Goal: Task Accomplishment & Management: Manage account settings

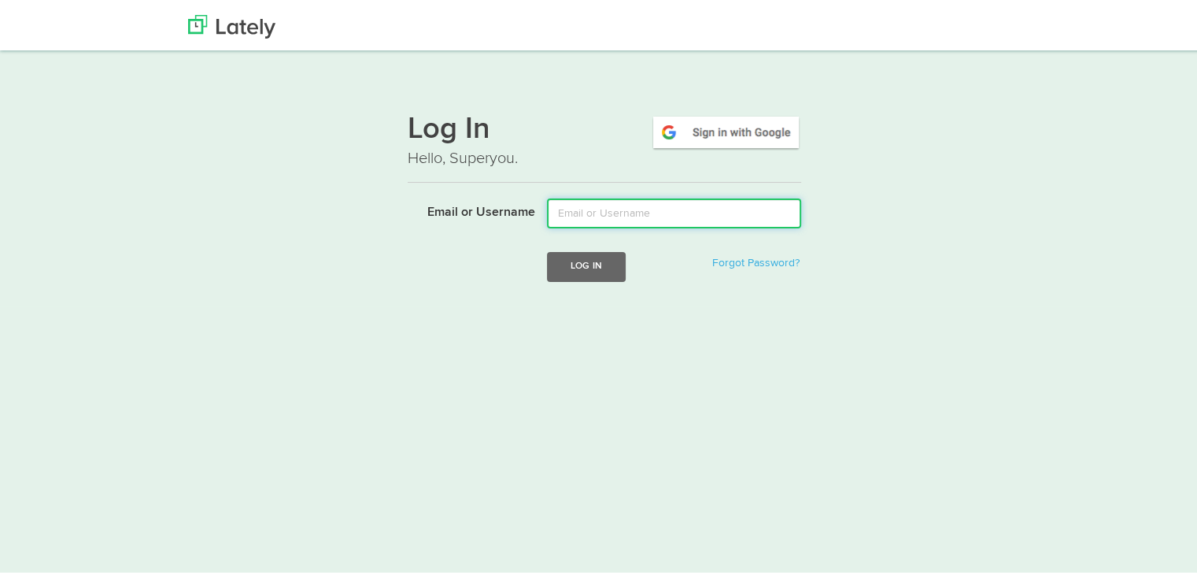
click at [591, 214] on input "Email or Username" at bounding box center [674, 210] width 254 height 30
type input "prathyushasurepalli0@gmail.com"
click at [547, 249] on button "Log In" at bounding box center [586, 263] width 79 height 29
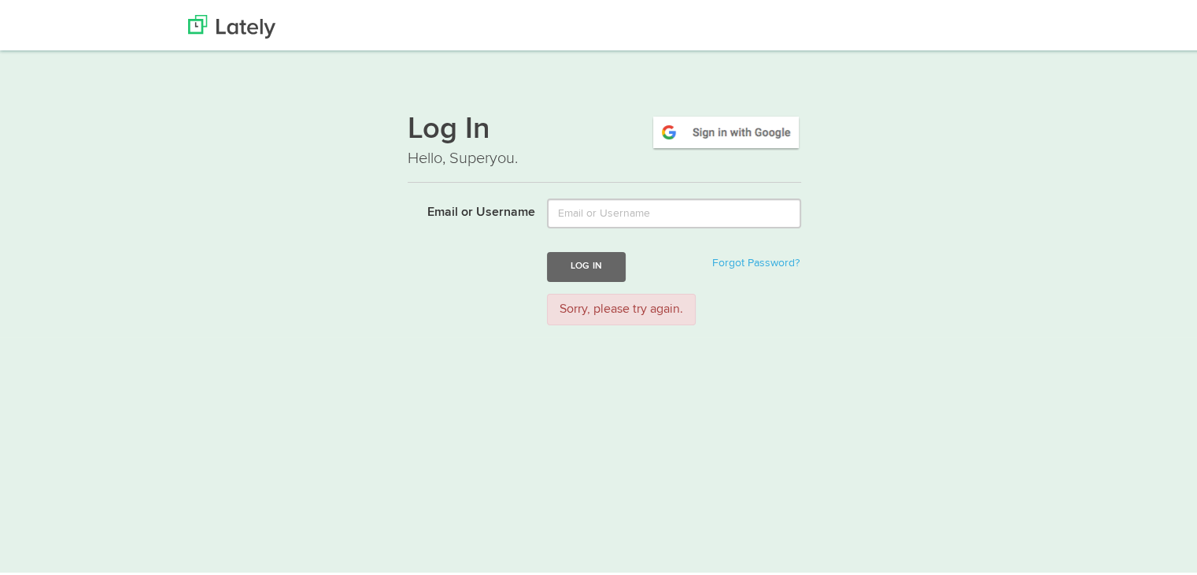
click at [598, 260] on button "Log In" at bounding box center [586, 263] width 79 height 29
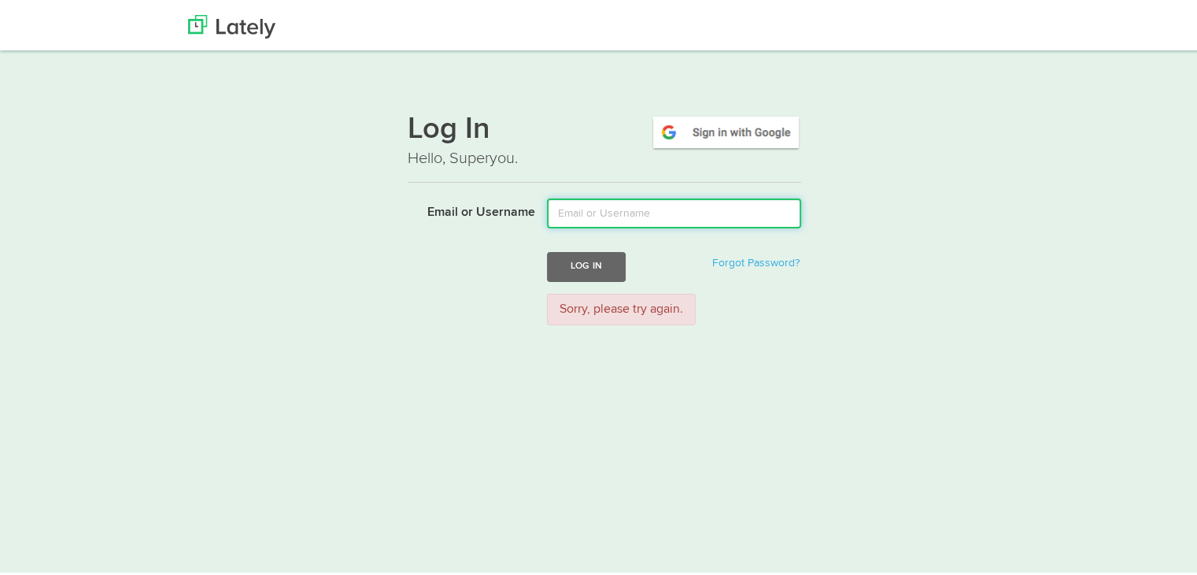
click at [583, 203] on input "Email or Username" at bounding box center [674, 210] width 254 height 30
type input "[EMAIL_ADDRESS][DOMAIN_NAME]"
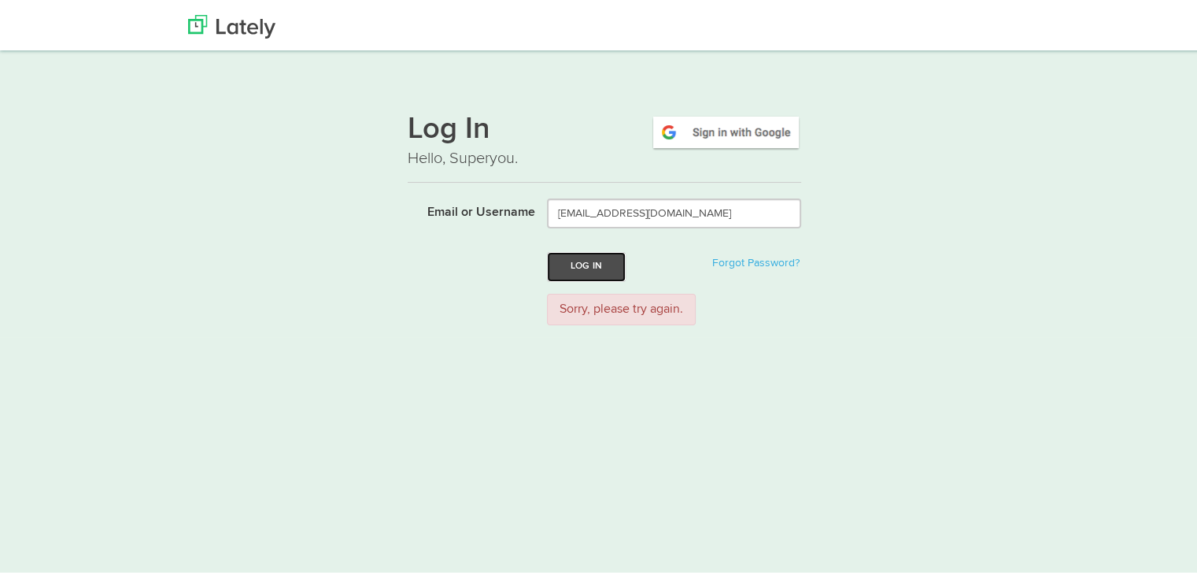
click at [590, 255] on button "Log In" at bounding box center [586, 263] width 79 height 29
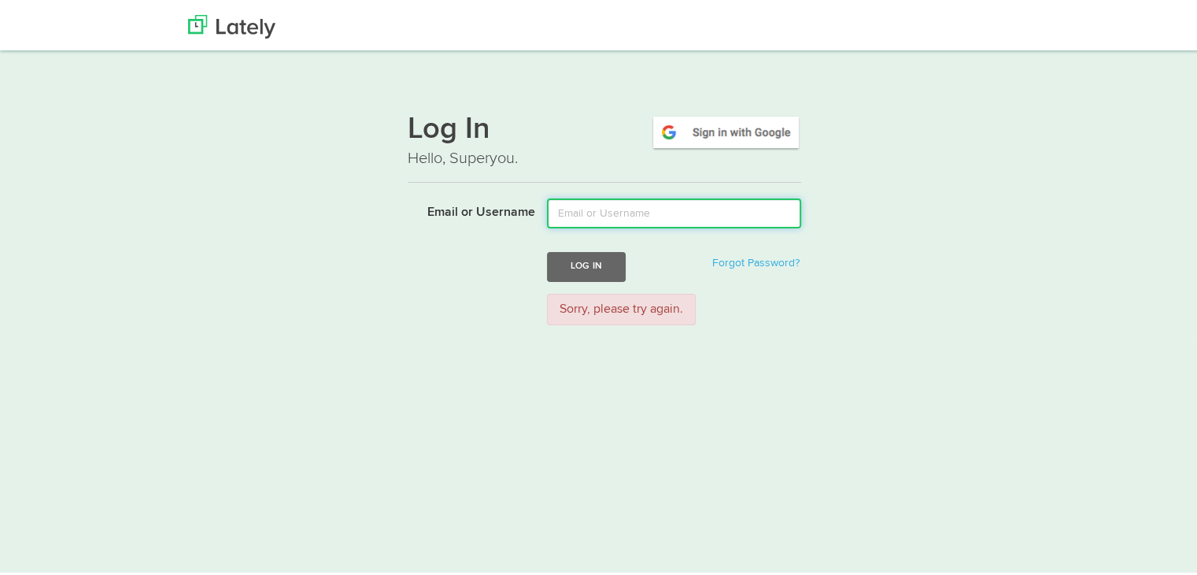
click at [601, 207] on input "Email or Username" at bounding box center [674, 210] width 254 height 30
type input "[EMAIL_ADDRESS][DOMAIN_NAME]"
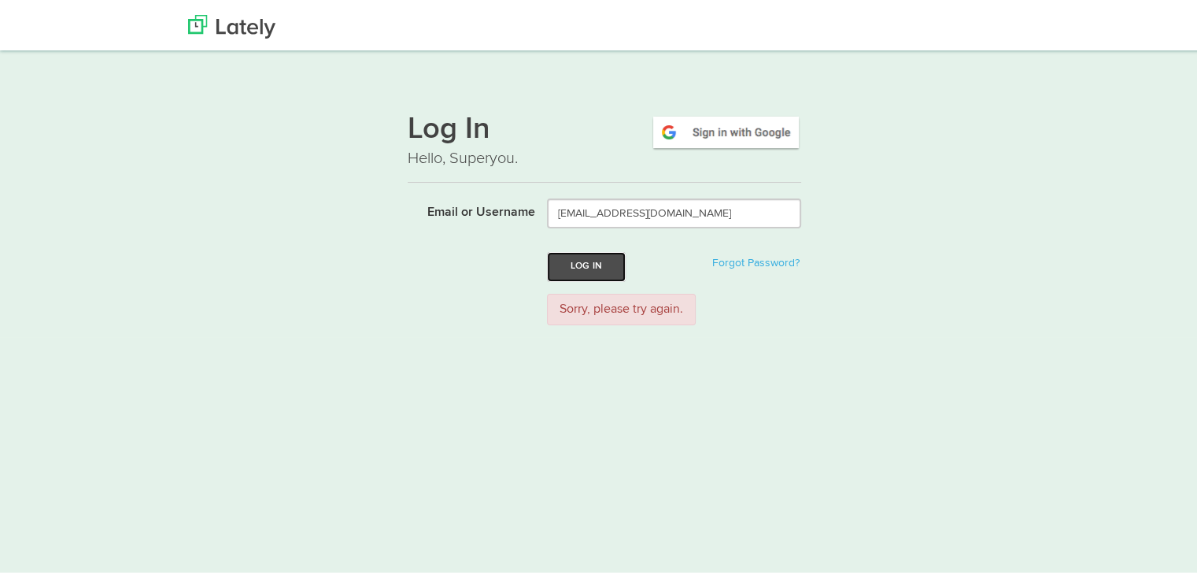
click at [594, 257] on button "Log In" at bounding box center [586, 263] width 79 height 29
click at [593, 252] on button "Log In" at bounding box center [586, 263] width 79 height 29
